Goal: Information Seeking & Learning: Check status

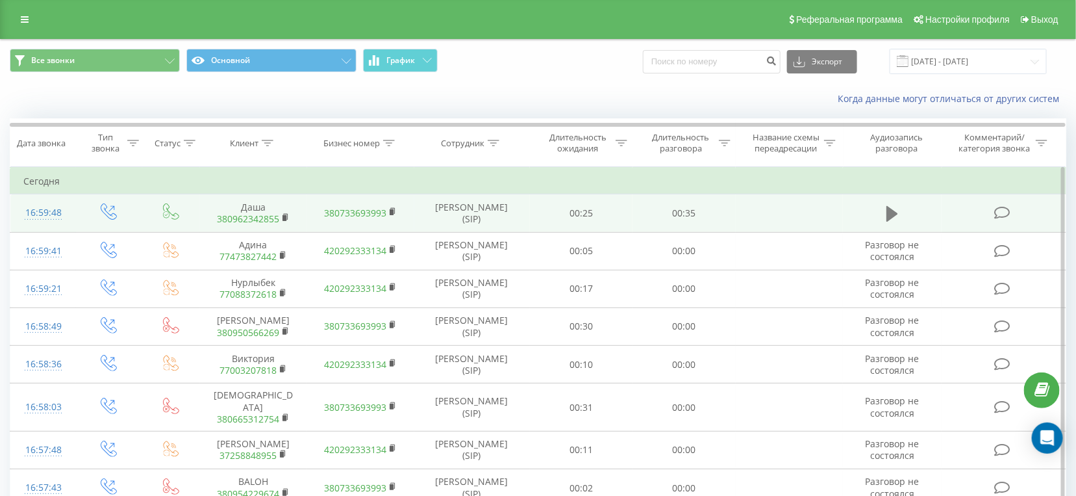
click at [890, 213] on icon at bounding box center [893, 214] width 12 height 16
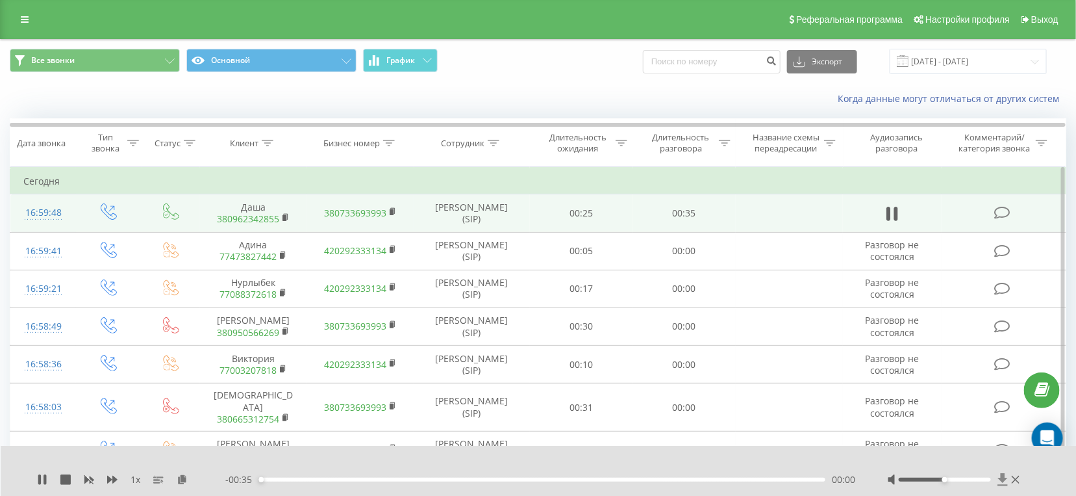
drag, startPoint x: 947, startPoint y: 483, endPoint x: 1000, endPoint y: 483, distance: 53.3
click at [1008, 483] on div at bounding box center [955, 479] width 135 height 13
drag, startPoint x: 987, startPoint y: 482, endPoint x: 1011, endPoint y: 483, distance: 24.7
click at [1011, 483] on div at bounding box center [955, 479] width 135 height 13
click at [330, 476] on div "- 00:33 00:01 00:01" at bounding box center [540, 479] width 630 height 13
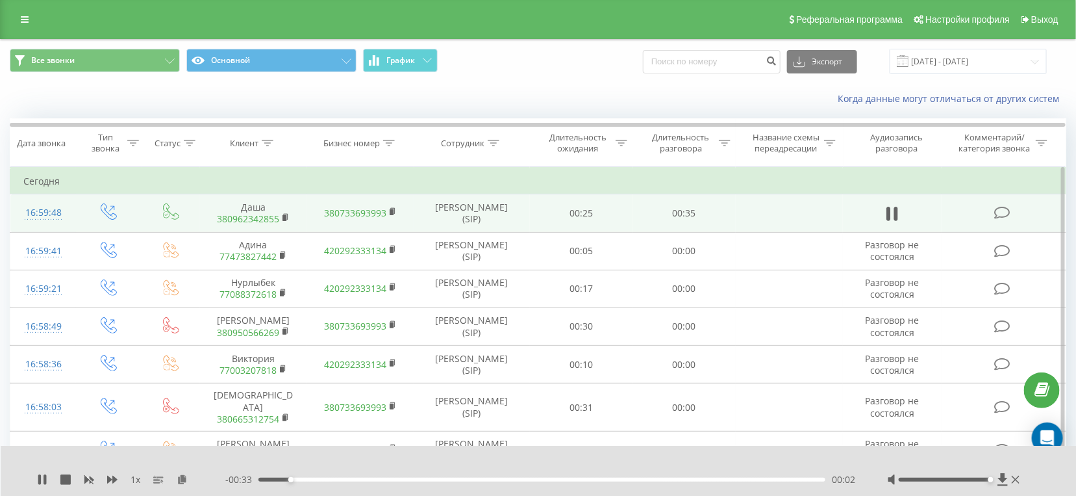
click at [339, 477] on div "- 00:33 00:02 00:02" at bounding box center [540, 479] width 630 height 13
click at [347, 477] on div "00:02" at bounding box center [542, 479] width 567 height 4
click at [406, 479] on div "00:06" at bounding box center [542, 479] width 567 height 4
click at [473, 479] on div "00:10" at bounding box center [542, 479] width 567 height 4
click at [537, 478] on div "00:17" at bounding box center [542, 479] width 567 height 4
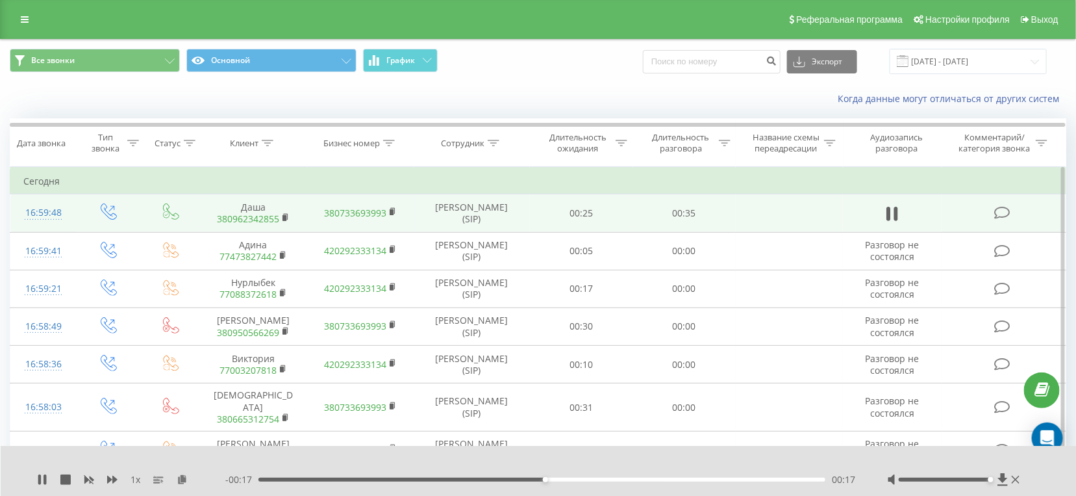
click at [583, 483] on div "- 00:17 00:17 00:17" at bounding box center [540, 479] width 630 height 13
click at [585, 479] on div "00:18" at bounding box center [542, 479] width 567 height 4
drag, startPoint x: 610, startPoint y: 477, endPoint x: 624, endPoint y: 482, distance: 14.4
click at [609, 477] on div "00:22" at bounding box center [542, 479] width 567 height 4
click at [645, 480] on div "00:24" at bounding box center [542, 479] width 567 height 4
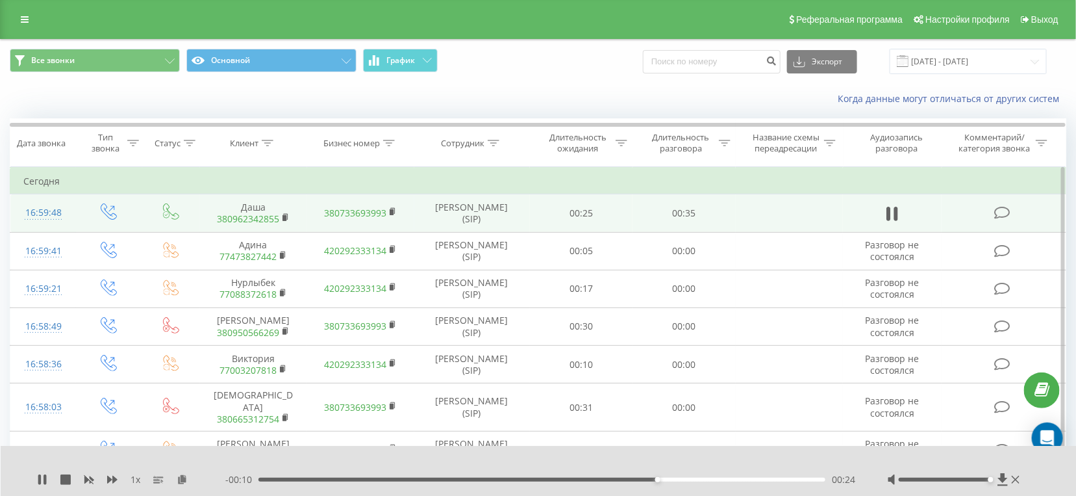
click at [706, 477] on div "- 00:10 00:24 00:24" at bounding box center [540, 479] width 630 height 13
click at [713, 481] on div "00:28" at bounding box center [542, 479] width 567 height 4
click at [759, 482] on div "- 00:06 00:28 00:28" at bounding box center [540, 479] width 630 height 13
click at [772, 480] on div "00:32" at bounding box center [542, 479] width 567 height 4
click at [713, 479] on div "00:32" at bounding box center [542, 479] width 567 height 4
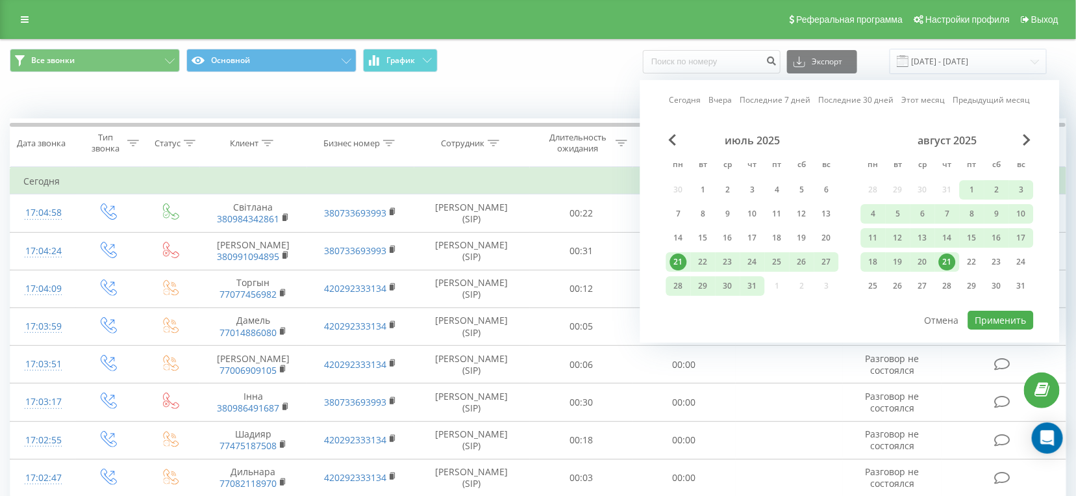
click at [948, 266] on div "21" at bounding box center [947, 261] width 17 height 17
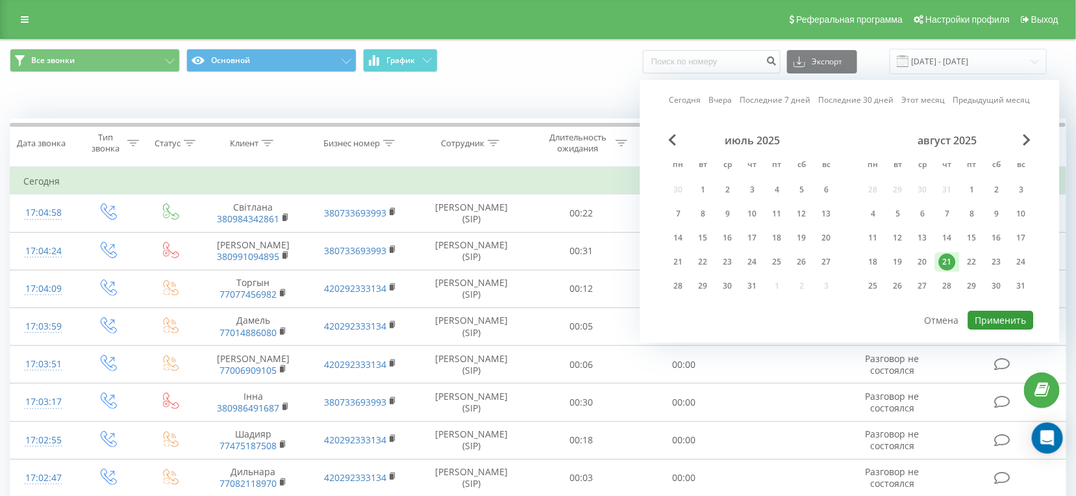
click at [999, 327] on button "Применить" at bounding box center [1002, 320] width 66 height 19
type input "[DATE] - [DATE]"
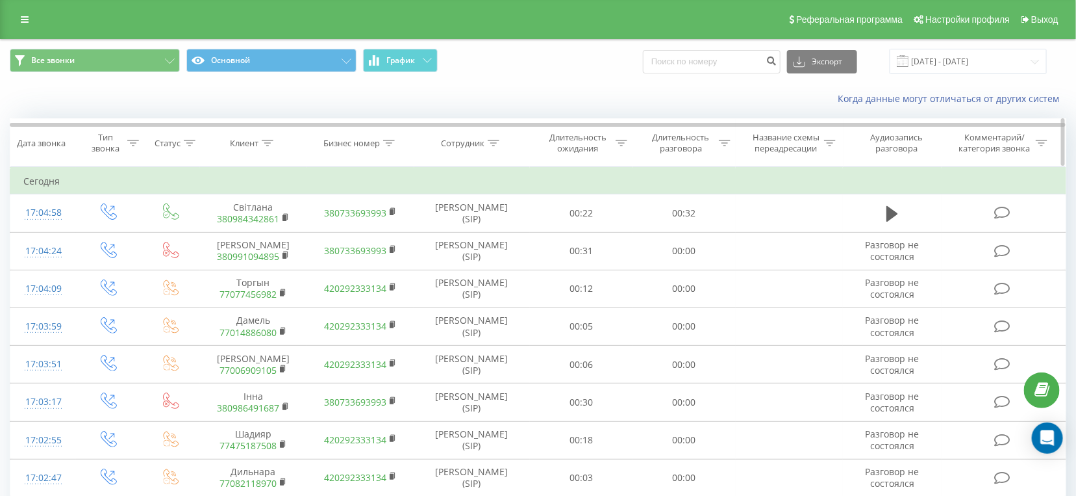
click at [581, 146] on div "Длительность ожидания" at bounding box center [578, 143] width 70 height 22
click at [655, 143] on div "Длительность разговора" at bounding box center [681, 143] width 70 height 22
click at [661, 207] on div at bounding box center [677, 206] width 92 height 12
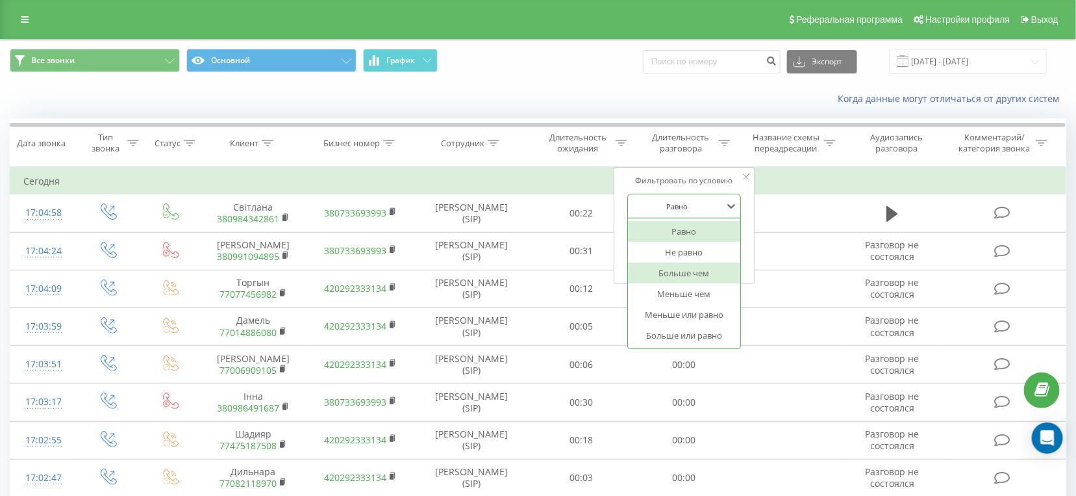
click at [675, 268] on div "Больше чем" at bounding box center [684, 272] width 113 height 21
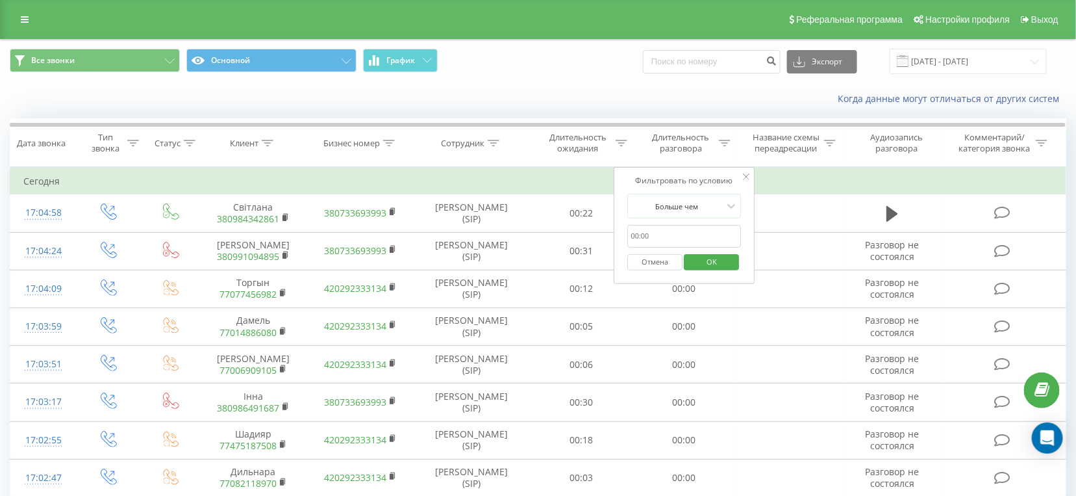
click at [673, 221] on form "Больше чем Отмена OK" at bounding box center [685, 235] width 114 height 83
click at [661, 233] on input "text" at bounding box center [685, 236] width 114 height 23
type input "28"
click at [693, 262] on button "OK" at bounding box center [712, 262] width 55 height 16
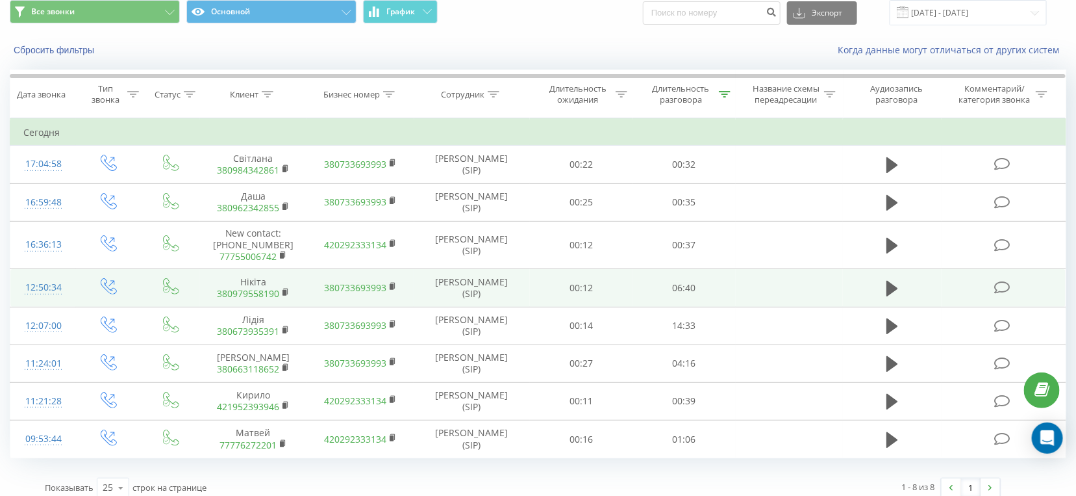
scroll to position [58, 0]
